Goal: Task Accomplishment & Management: Use online tool/utility

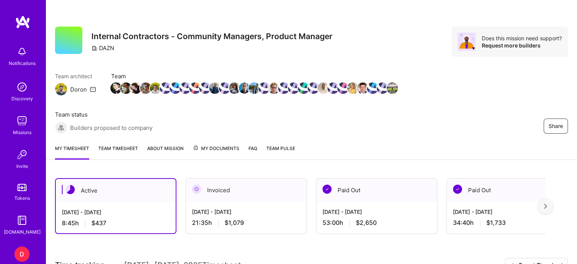
scroll to position [154, 0]
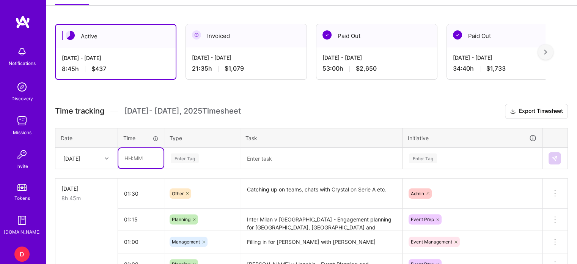
click at [132, 156] on input "text" at bounding box center [140, 158] width 45 height 20
type input "04:10"
click at [172, 157] on div "Enter Tag" at bounding box center [202, 158] width 75 height 20
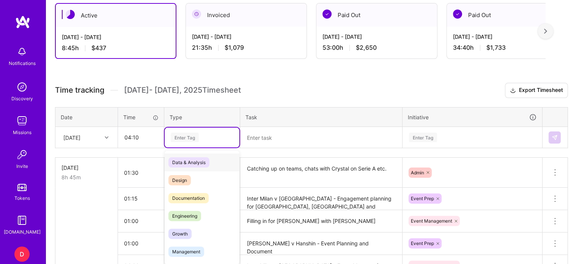
scroll to position [177, 0]
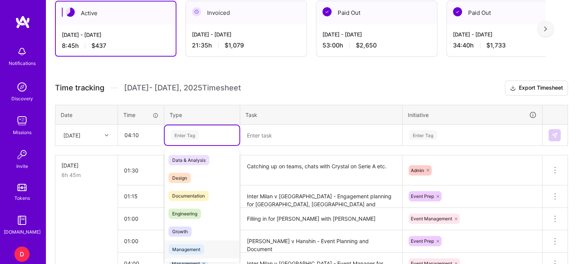
click at [194, 246] on span "Management" at bounding box center [186, 249] width 36 height 10
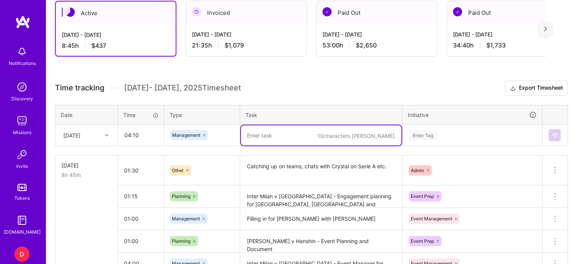
click at [260, 137] on textarea at bounding box center [321, 135] width 161 height 20
type textarea "[PERSON_NAME] Baystars - Live Event Manager"
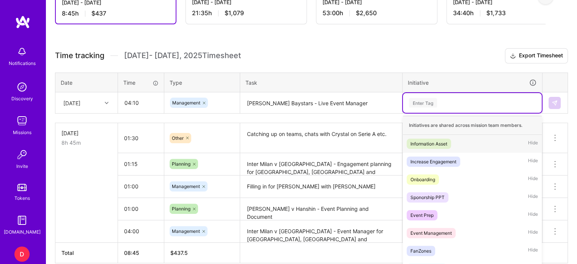
click at [422, 113] on div "option Information Asset focused, 1 of 31. 31 results available. Use Up and Dow…" at bounding box center [472, 103] width 139 height 20
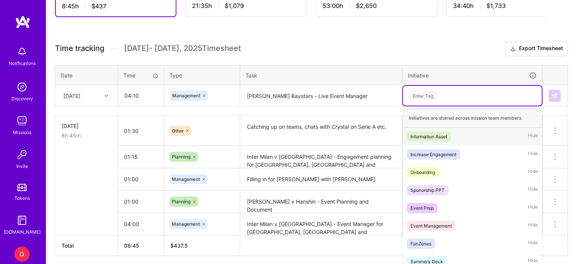
scroll to position [219, 0]
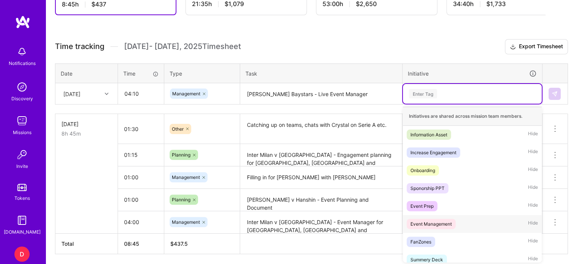
click at [422, 222] on div "Event Management" at bounding box center [431, 224] width 41 height 8
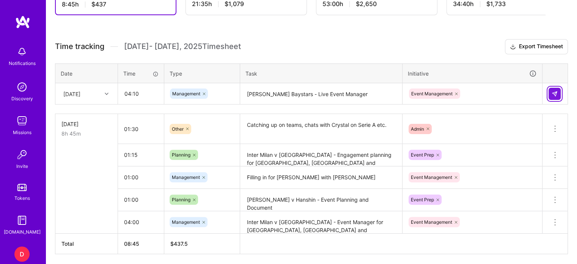
click at [554, 91] on img at bounding box center [555, 94] width 6 height 6
